Goal: Check status: Check status

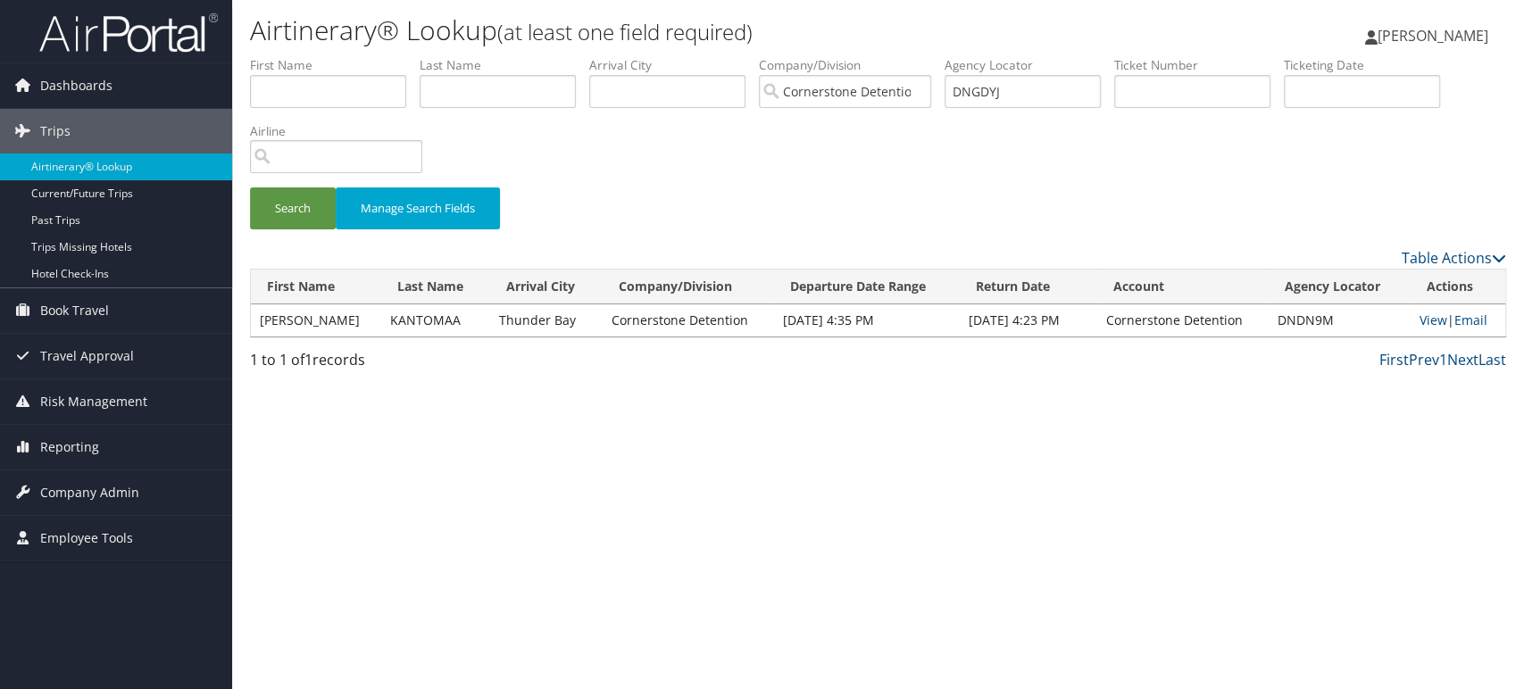
type input "DNGDYJ"
click at [923, 86] on input "Cornerstone Detention" at bounding box center [845, 91] width 172 height 33
drag, startPoint x: 1059, startPoint y: 85, endPoint x: 904, endPoint y: 85, distance: 155.4
click at [904, 56] on ul "First Name Last Name Departure City Arrival City Company/Division Airport/City …" at bounding box center [878, 56] width 1256 height 0
click at [293, 211] on button "Search" at bounding box center [293, 209] width 86 height 42
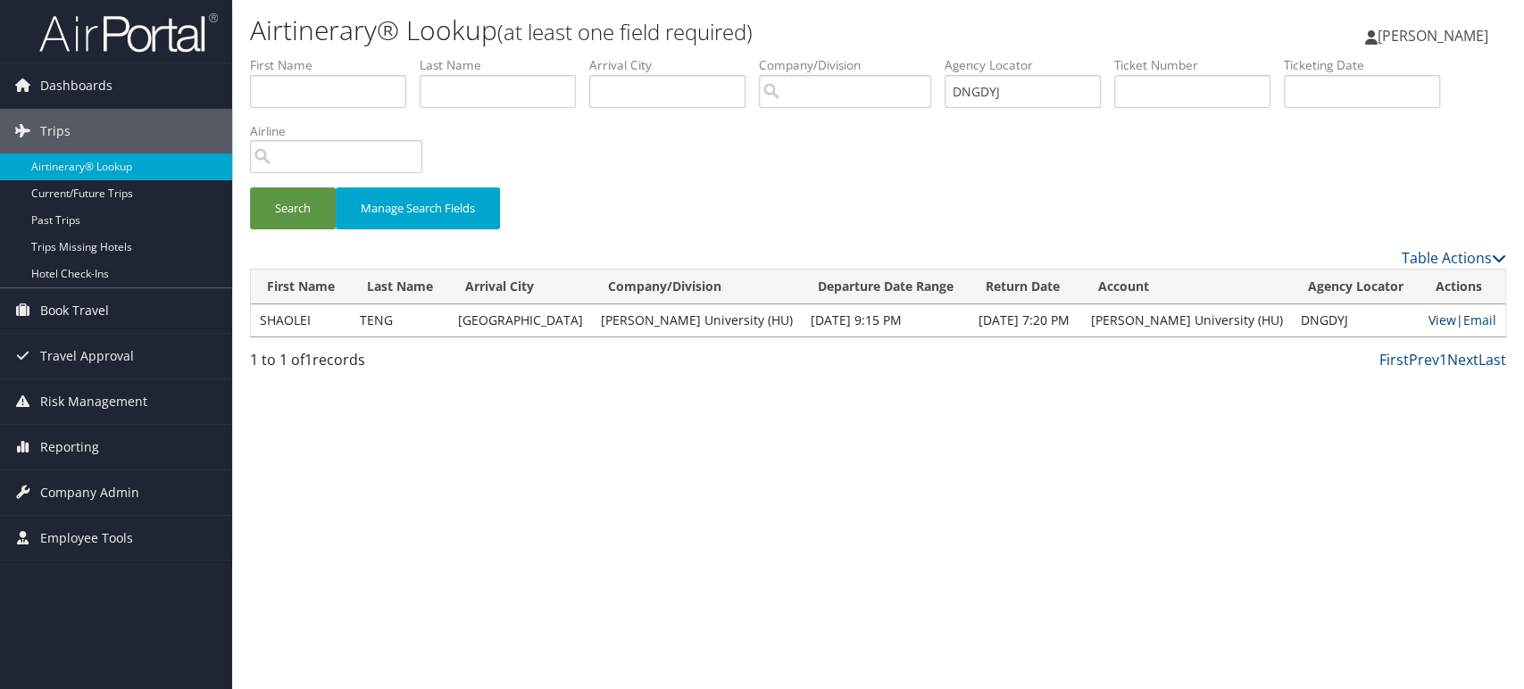
click at [1429, 316] on link "View" at bounding box center [1443, 320] width 28 height 17
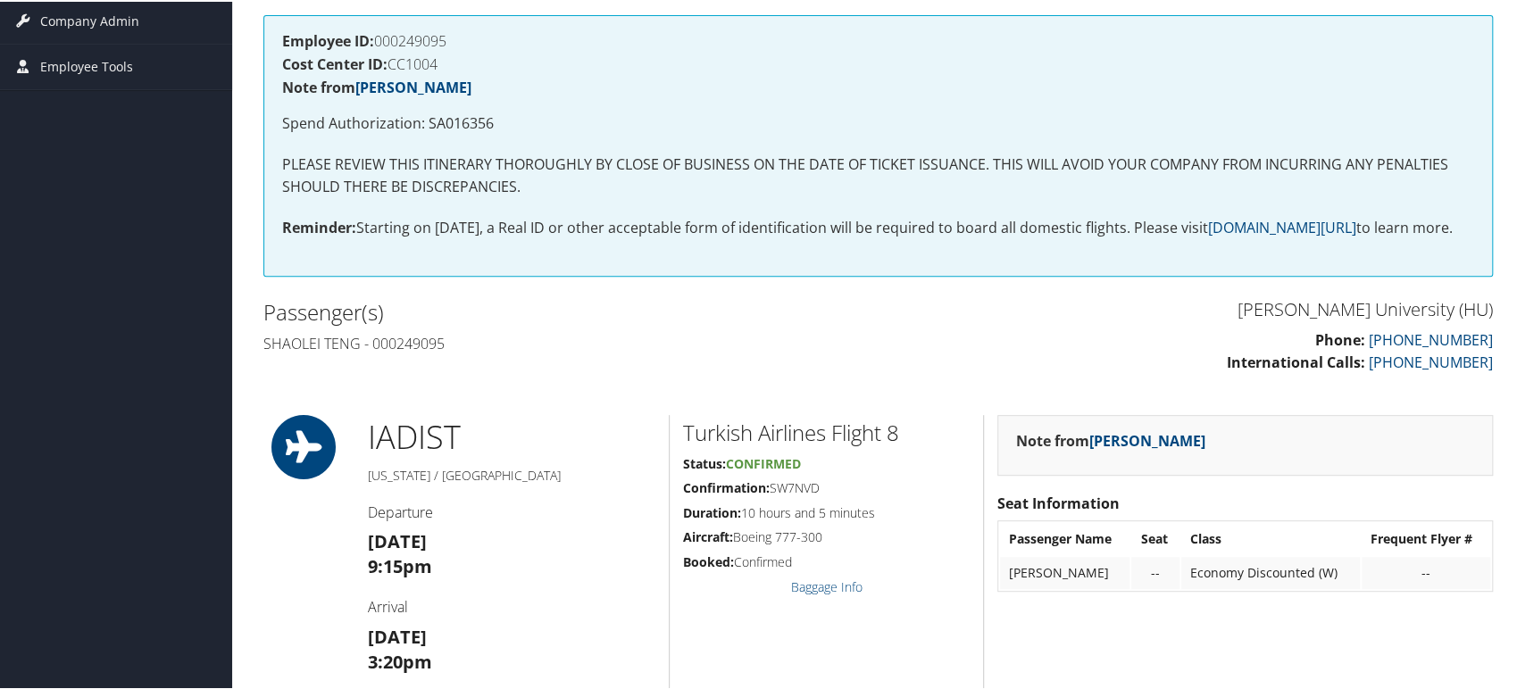
scroll to position [496, 0]
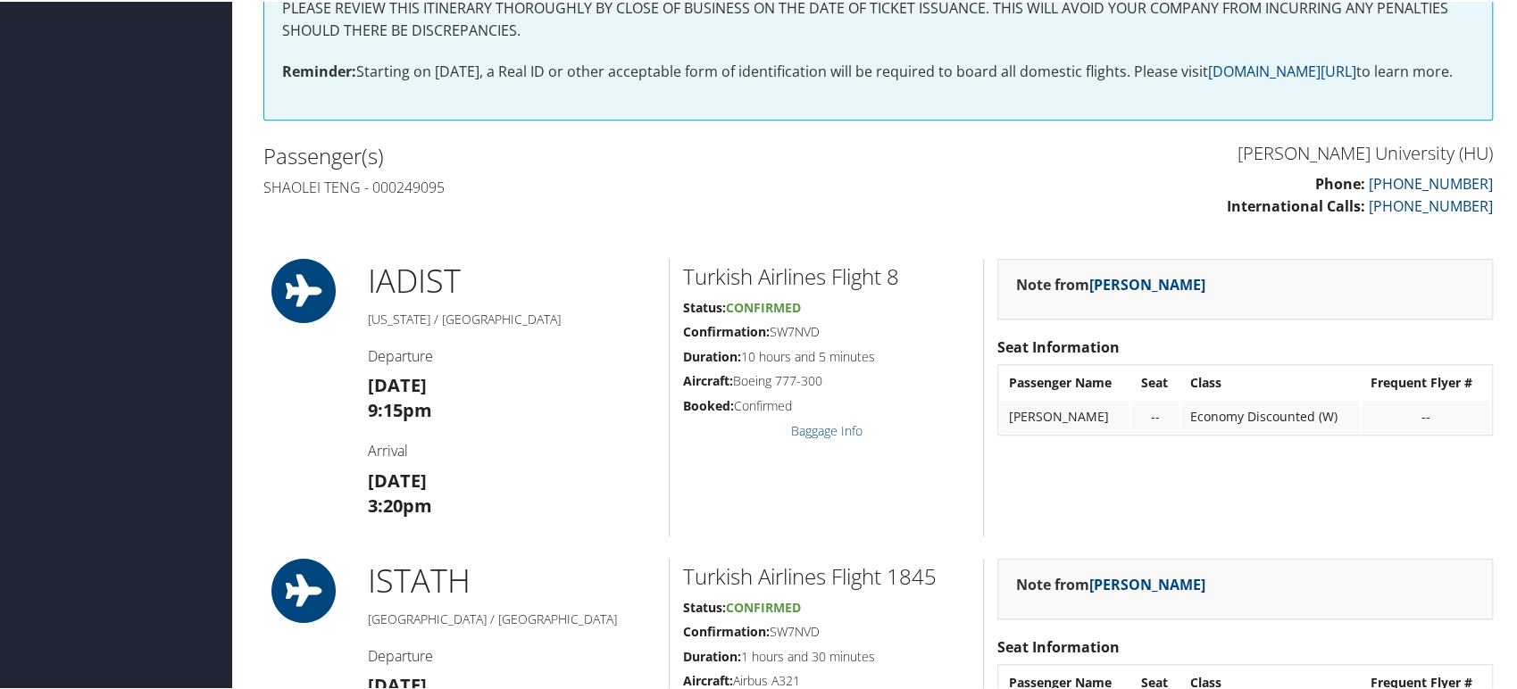
click at [286, 196] on h4 "Shaolei Teng - 000249095" at bounding box center [564, 186] width 602 height 20
drag, startPoint x: 286, startPoint y: 199, endPoint x: 345, endPoint y: 201, distance: 59.0
click at [345, 196] on h4 "Shaolei Teng - 000249095" at bounding box center [564, 186] width 602 height 20
copy h4 "Shaolei Teng"
click at [1179, 217] on p "Phone: 866-390-7205 International Calls: 801-829-7450" at bounding box center [1193, 194] width 602 height 46
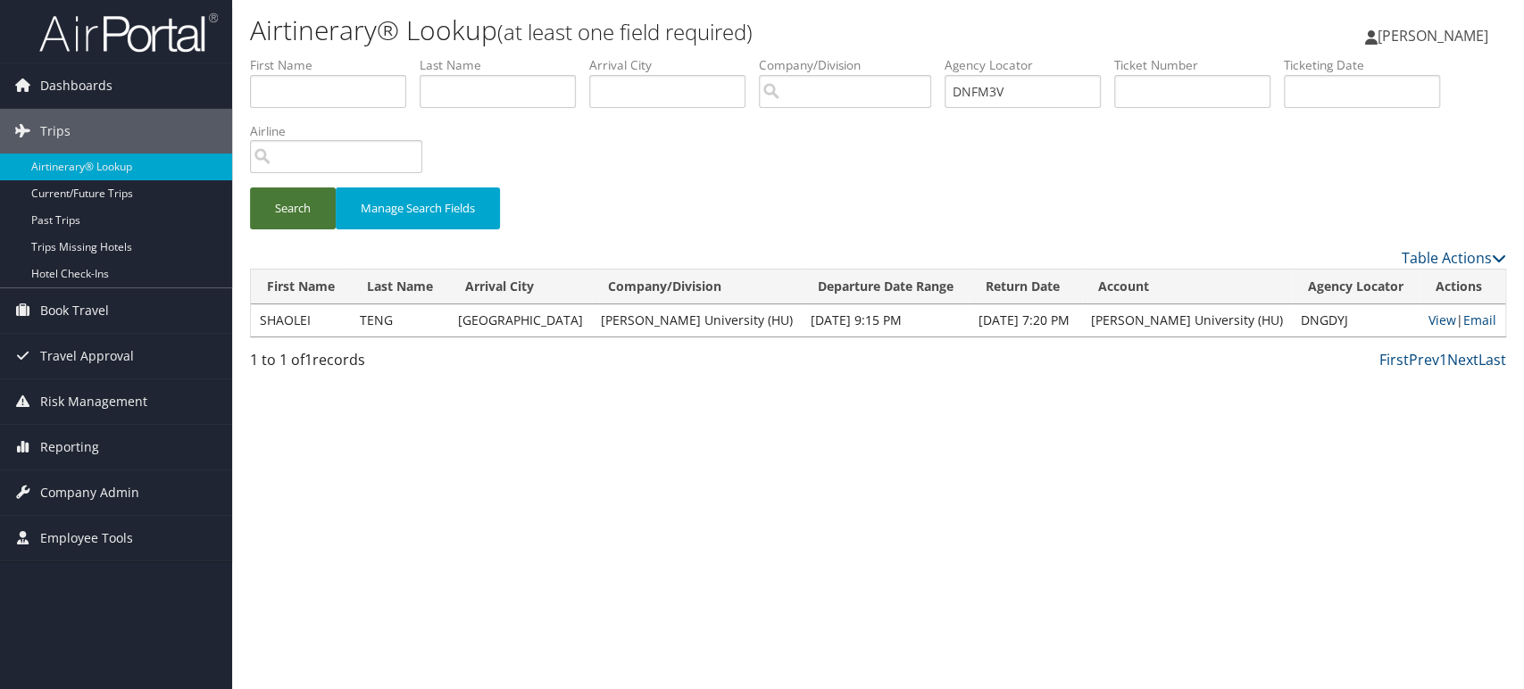
type input "DNFM3V"
click at [310, 209] on button "Search" at bounding box center [293, 209] width 86 height 42
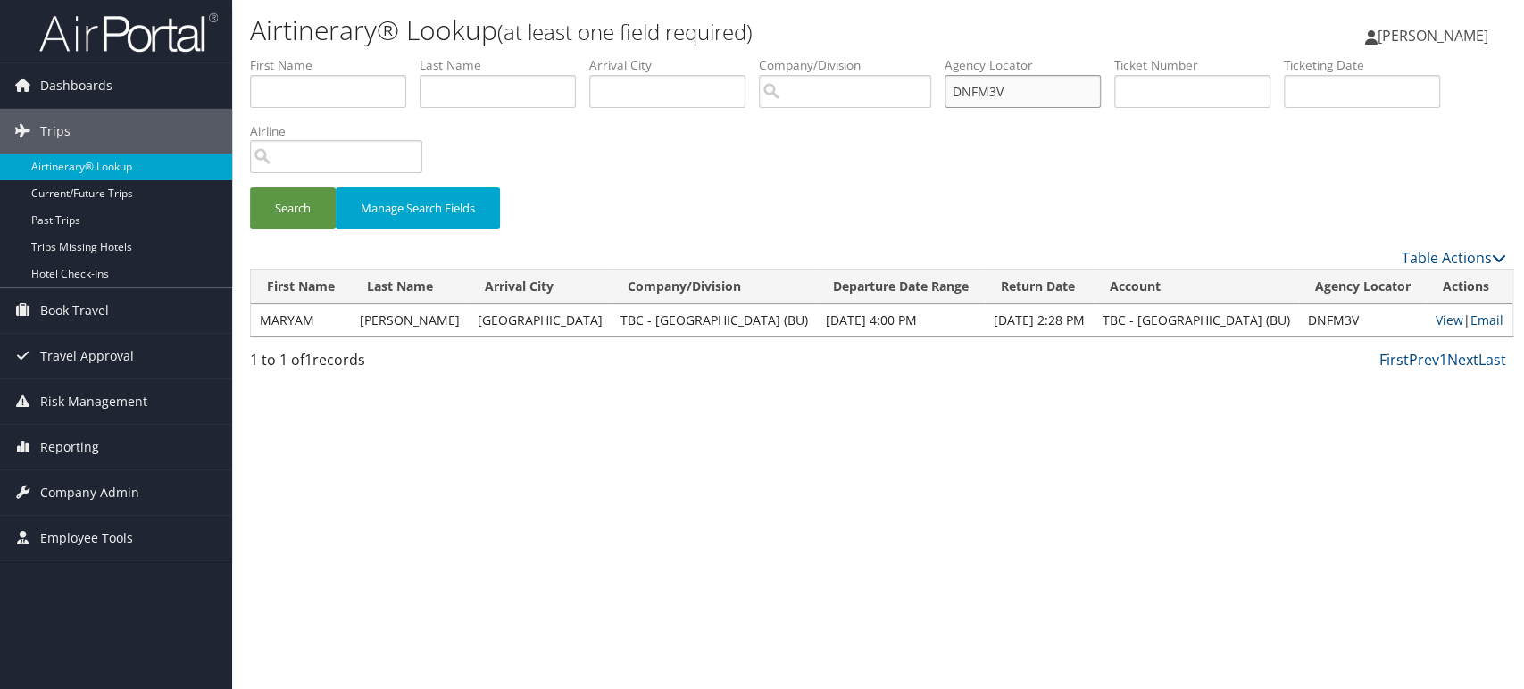
drag, startPoint x: 1104, startPoint y: 90, endPoint x: 767, endPoint y: 91, distance: 336.6
click at [768, 56] on ul "First Name Last Name Departure City Arrival City Company/Division Airport/City …" at bounding box center [878, 56] width 1256 height 0
click at [540, 434] on div "Airtinerary® Lookup (at least one field required) Iqbal Ansari Iqbal Ansari My …" at bounding box center [878, 344] width 1292 height 689
click at [283, 215] on button "Search" at bounding box center [293, 209] width 86 height 42
click at [1442, 322] on link "View" at bounding box center [1450, 320] width 28 height 17
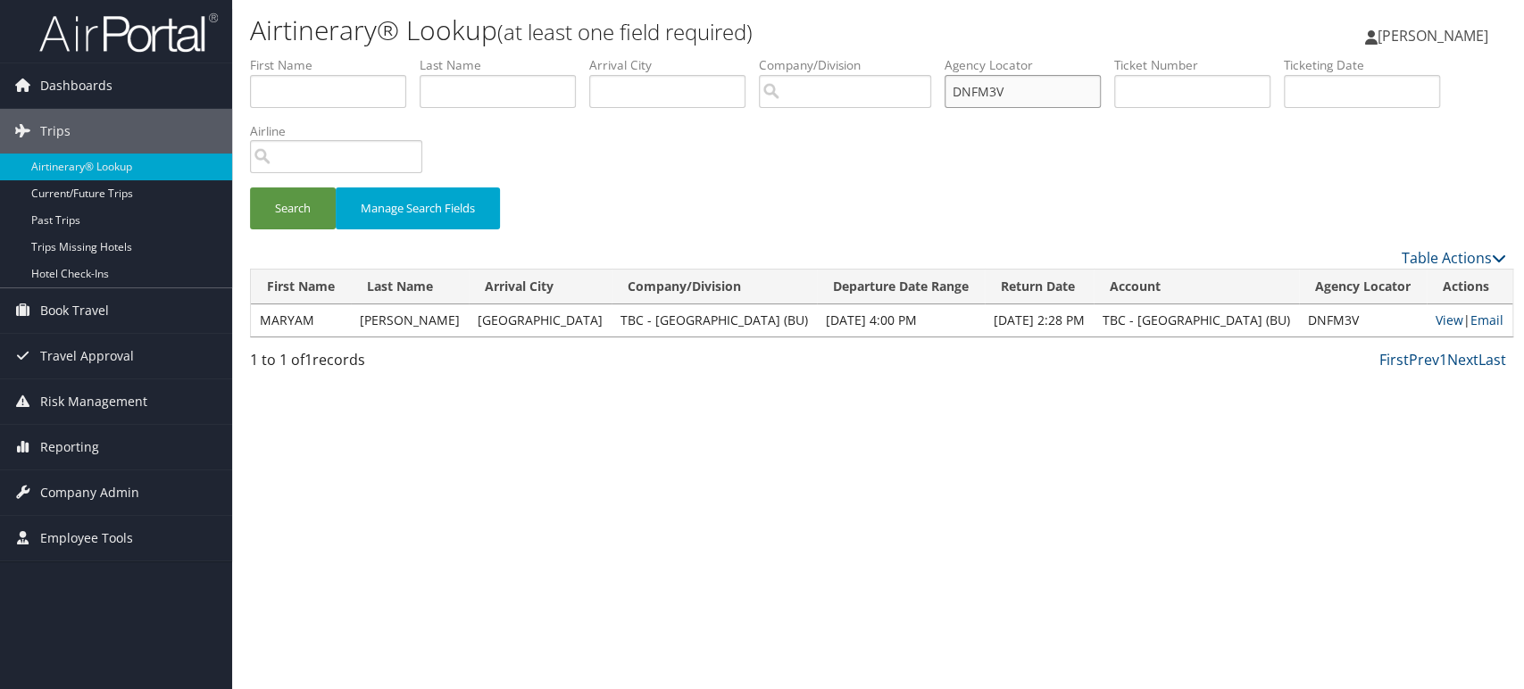
drag, startPoint x: 1064, startPoint y: 90, endPoint x: 793, endPoint y: 113, distance: 272.5
click at [795, 56] on ul "First Name Last Name Departure City Arrival City Company/Division Airport/City …" at bounding box center [878, 56] width 1256 height 0
paste input "NZB"
type input "DNFNZB"
click at [305, 219] on button "Search" at bounding box center [293, 209] width 86 height 42
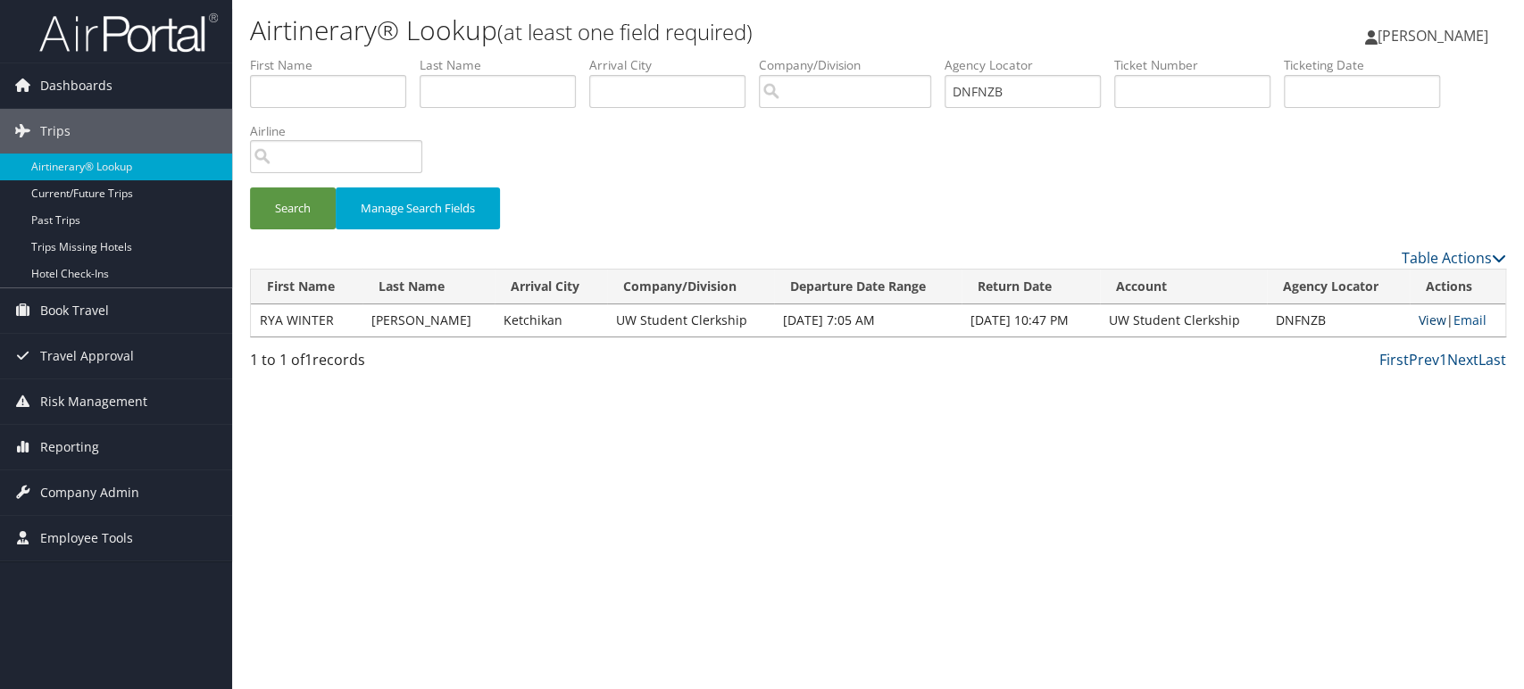
click at [1419, 318] on link "View" at bounding box center [1433, 320] width 28 height 17
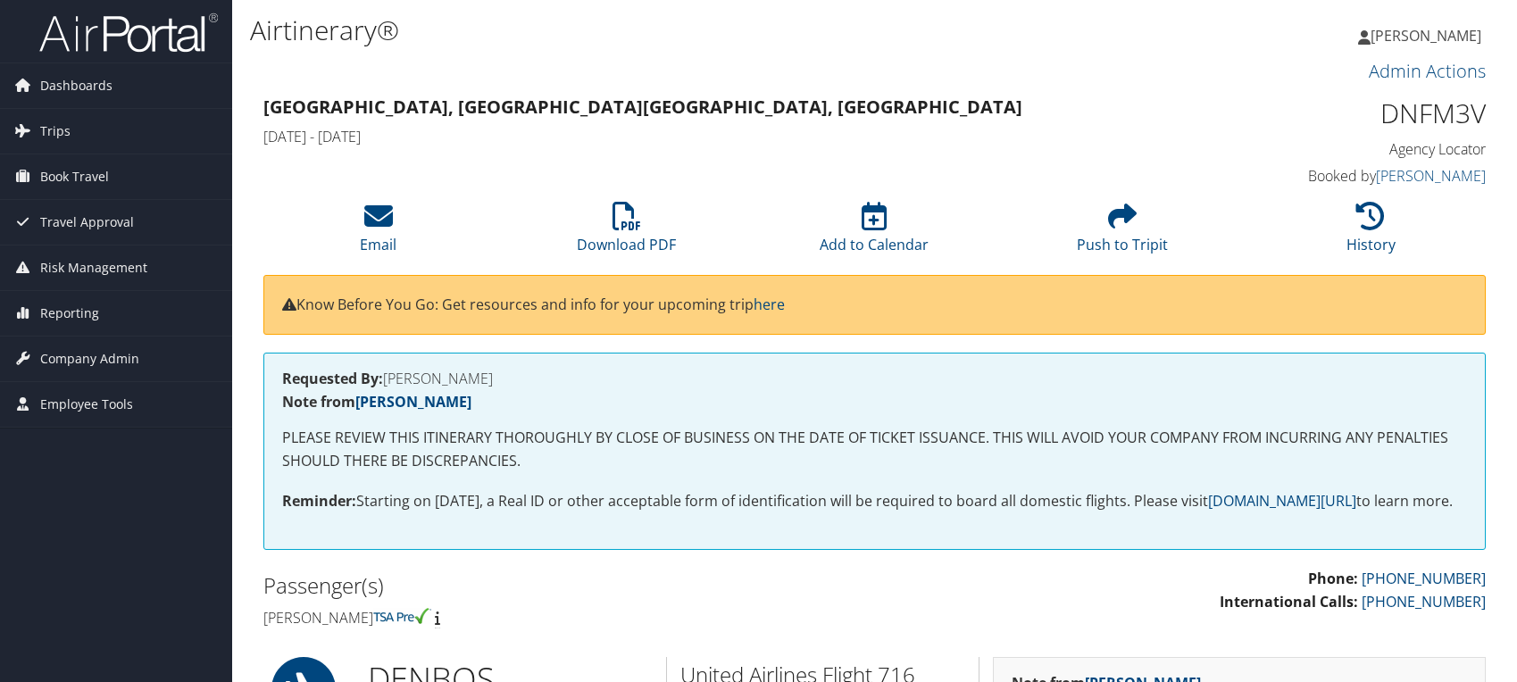
click at [353, 608] on h4 "Maryam Jamshidi" at bounding box center [562, 618] width 598 height 20
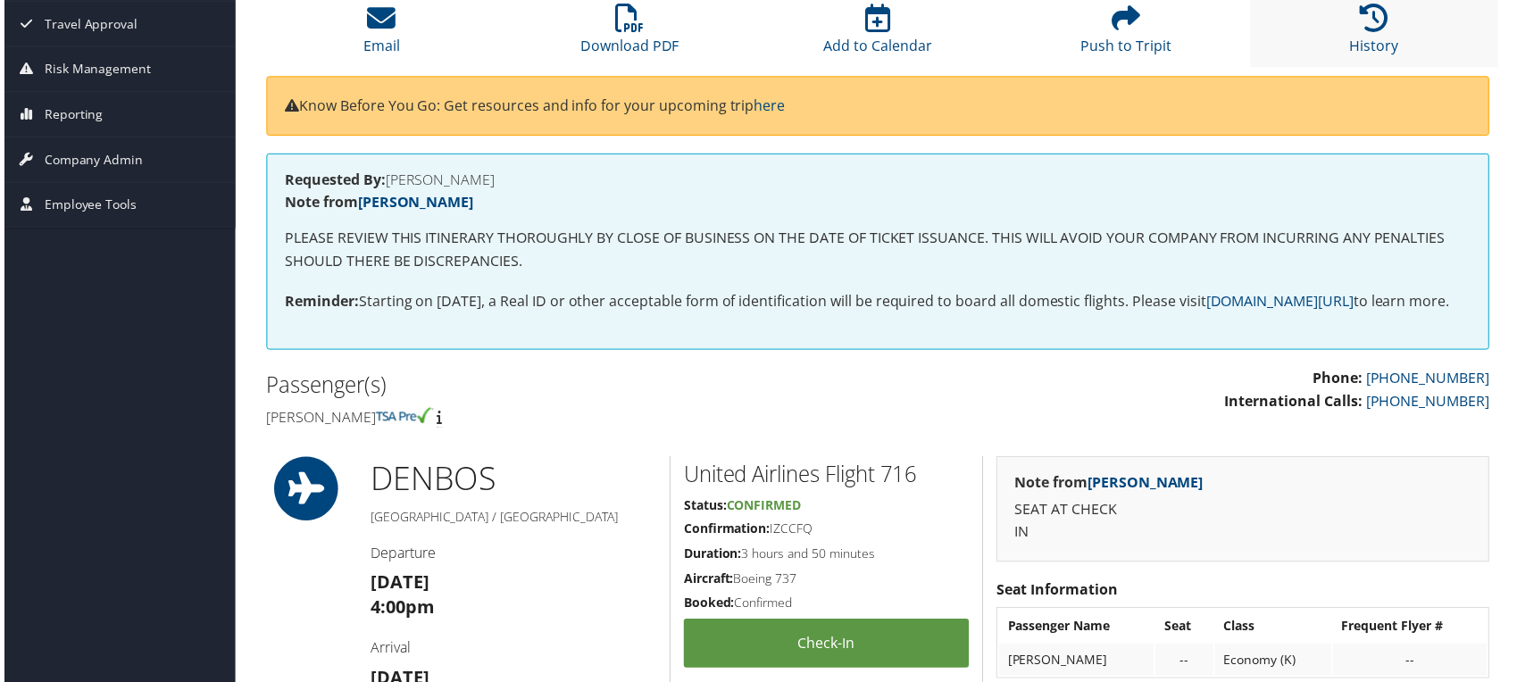
scroll to position [198, 0]
click at [698, 424] on div "Passenger(s) Maryam Jamshidi" at bounding box center [564, 403] width 629 height 67
click at [623, 17] on icon at bounding box center [628, 18] width 29 height 29
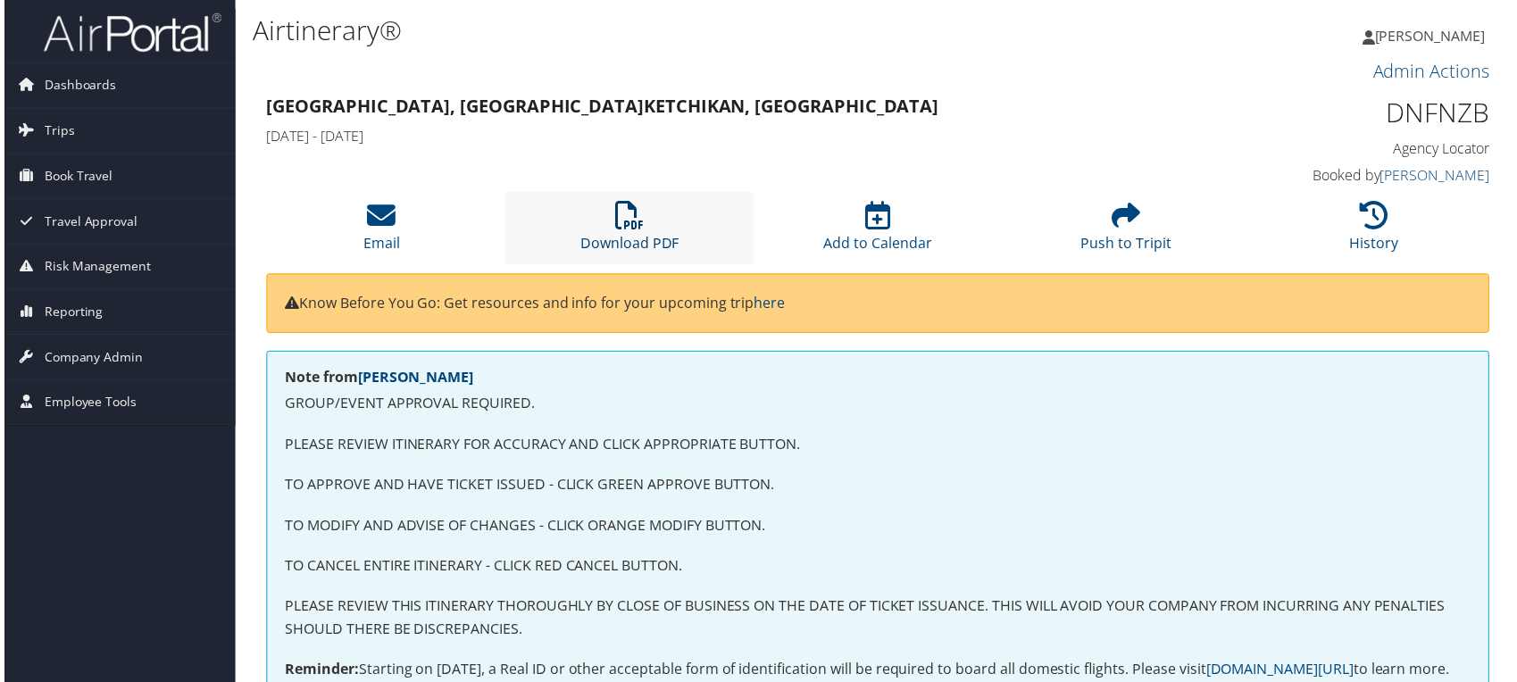
click at [614, 236] on link "Download PDF" at bounding box center [629, 233] width 99 height 43
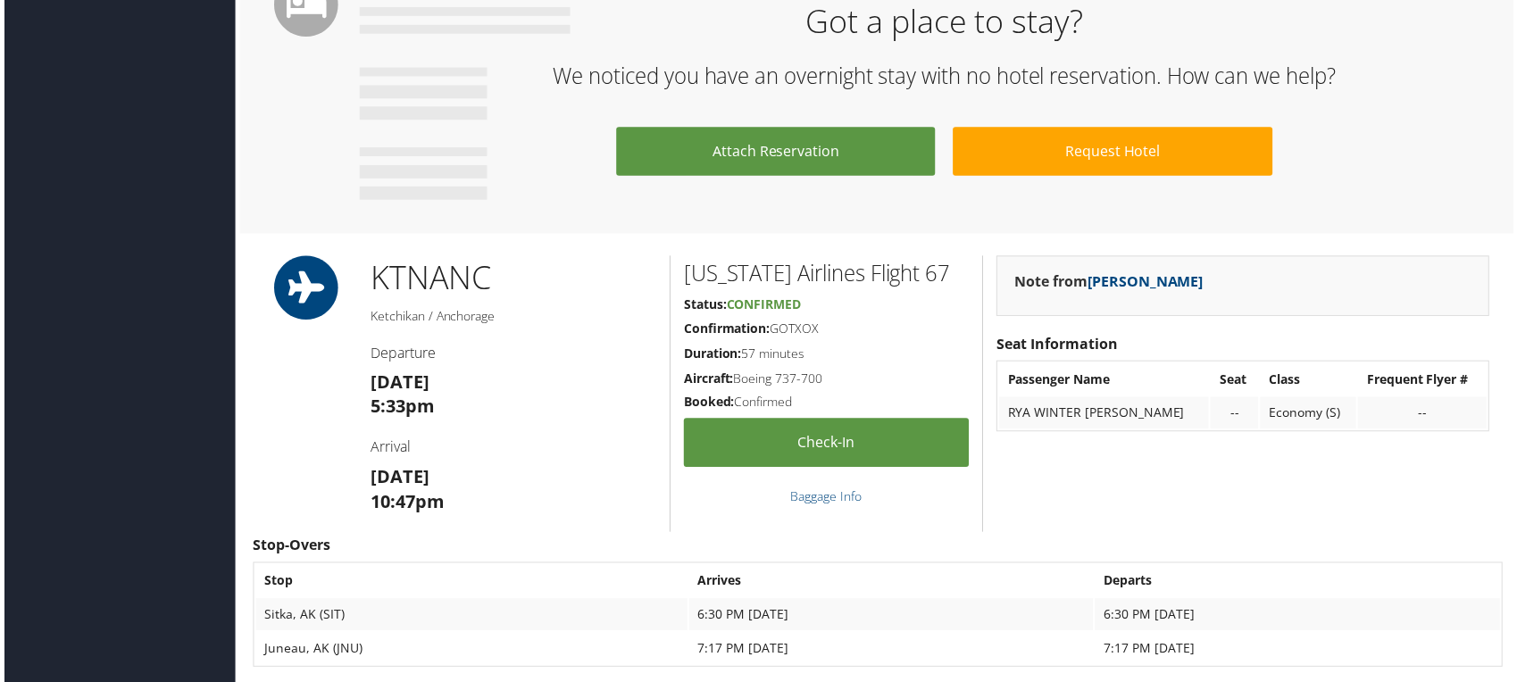
scroll to position [1190, 0]
